Goal: Information Seeking & Learning: Stay updated

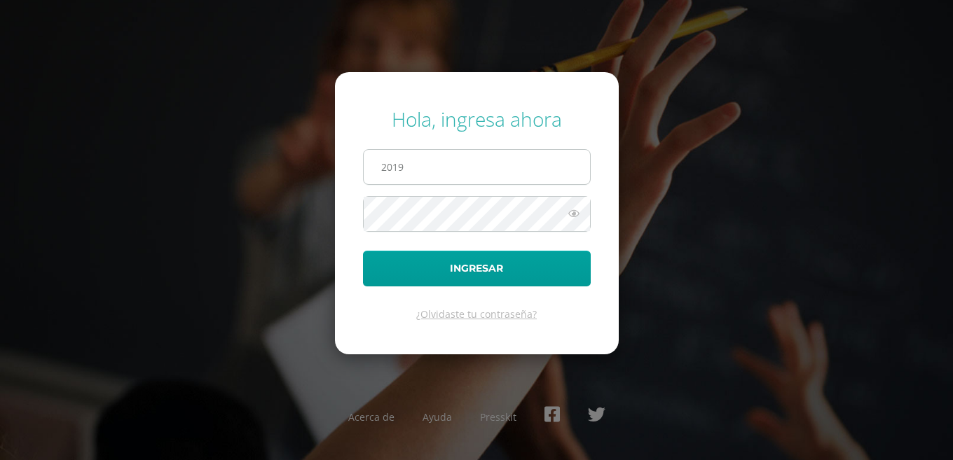
type input "20190974@liceoguatemala.edu.gt"
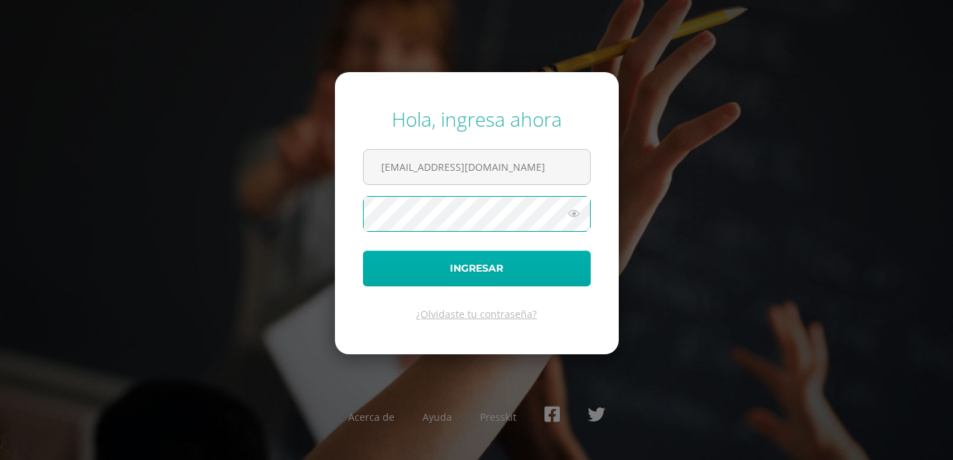
click at [363, 251] on button "Ingresar" at bounding box center [477, 269] width 228 height 36
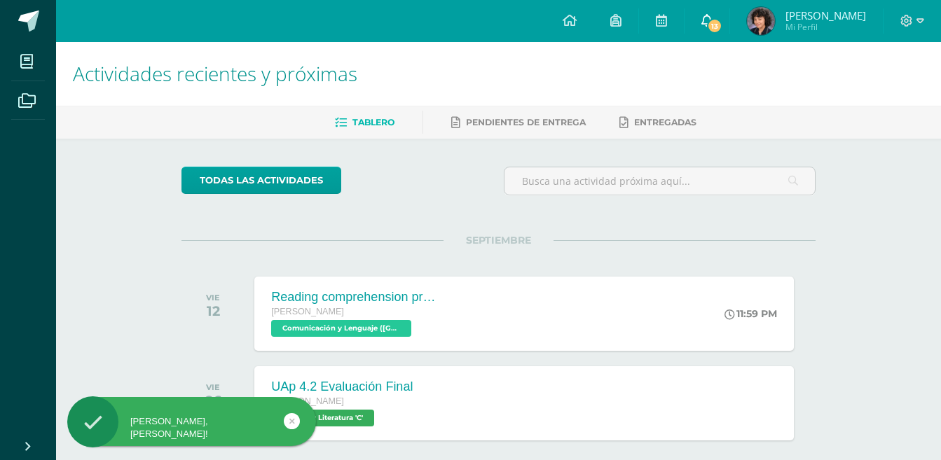
click at [722, 25] on span "13" at bounding box center [714, 25] width 15 height 15
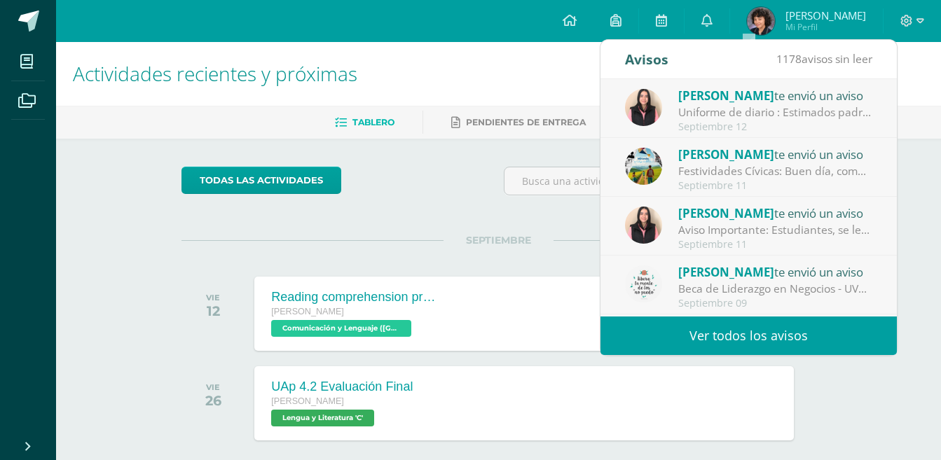
click at [772, 115] on div "Uniforme de diario : Estimados padres de familia: Les recordamos la importancia…" at bounding box center [775, 112] width 195 height 16
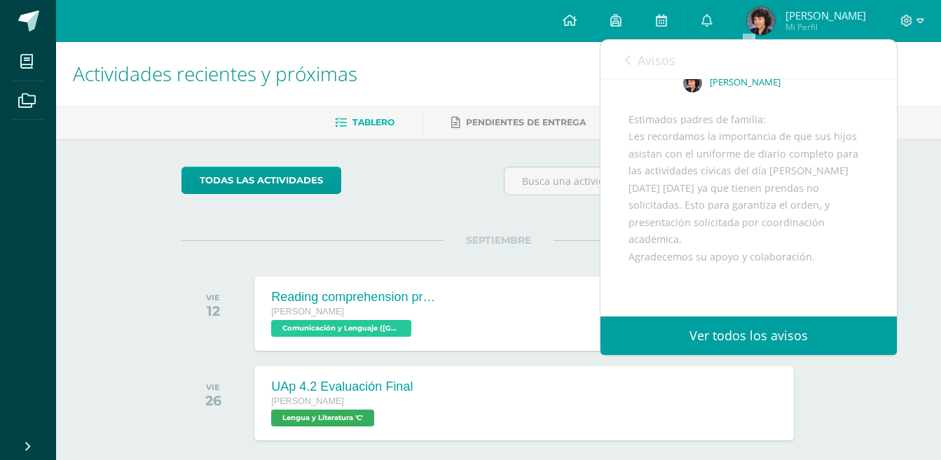
scroll to position [86, 0]
click at [626, 64] on icon at bounding box center [628, 60] width 6 height 11
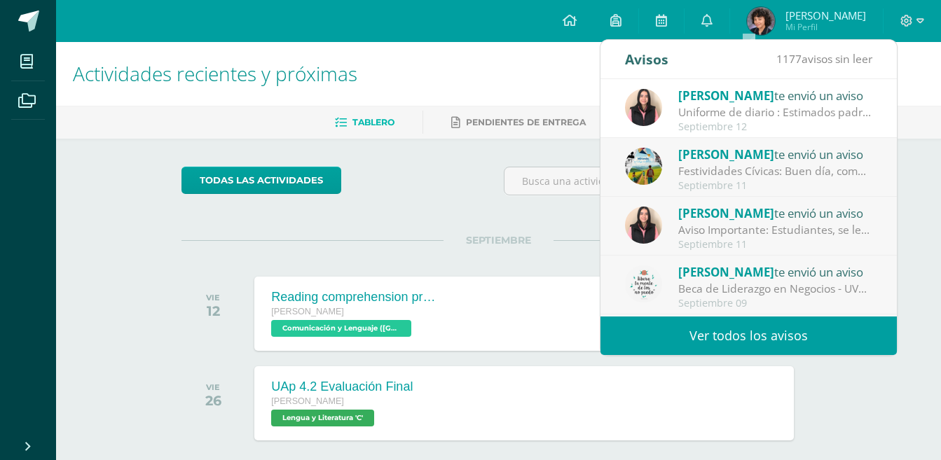
click at [760, 181] on div "Septiembre 11" at bounding box center [775, 186] width 195 height 12
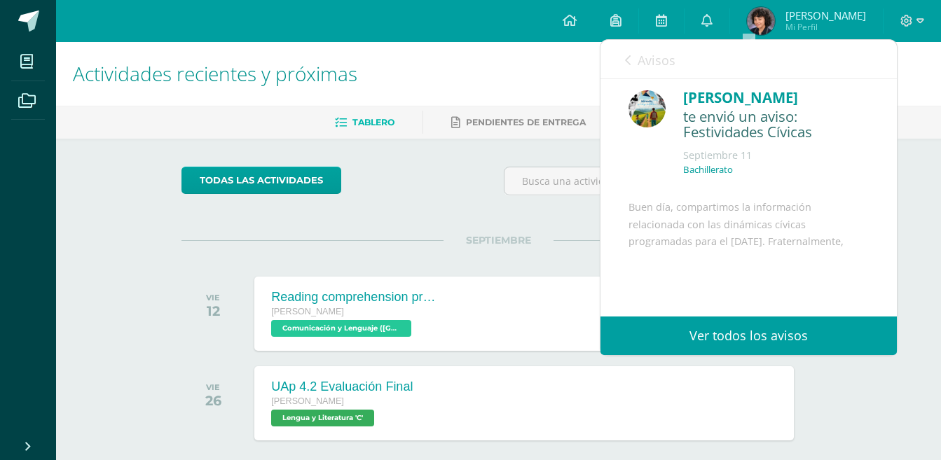
scroll to position [0, 0]
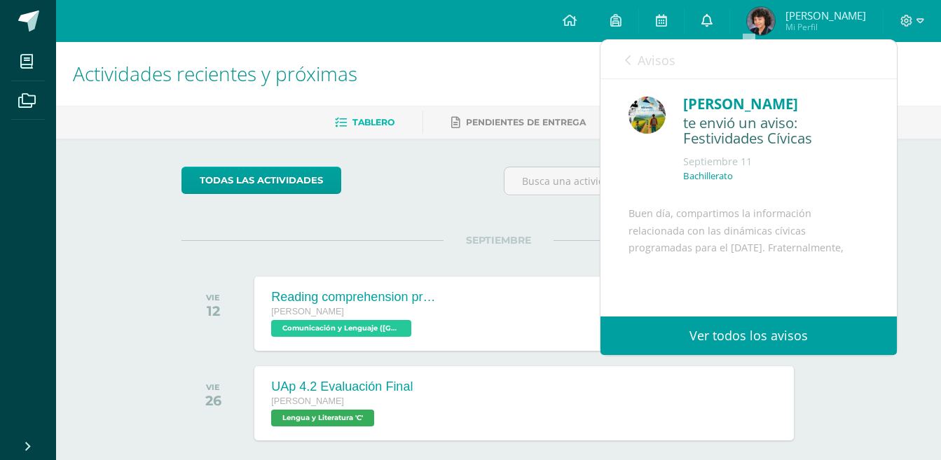
click at [713, 21] on icon at bounding box center [706, 20] width 11 height 13
click at [924, 19] on div at bounding box center [912, 21] width 57 height 42
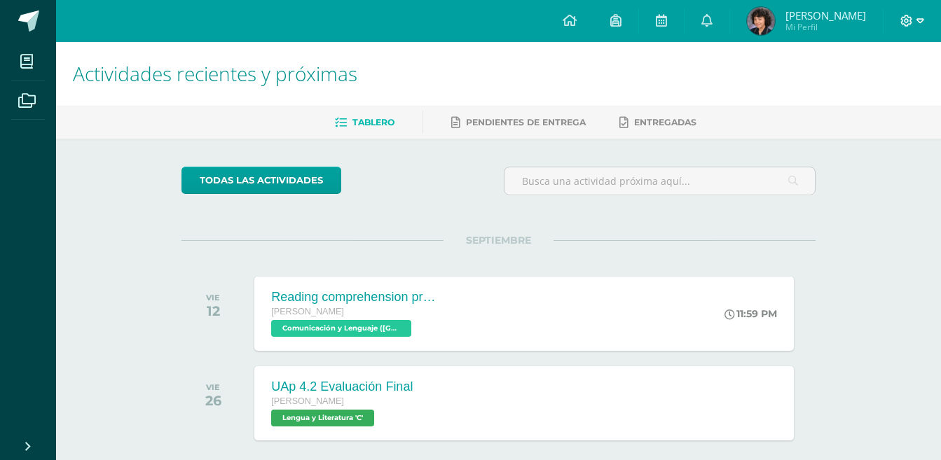
click at [919, 22] on icon at bounding box center [921, 20] width 8 height 5
click at [864, 94] on span "Cerrar sesión" at bounding box center [875, 94] width 63 height 13
